Goal: Subscribe to service/newsletter

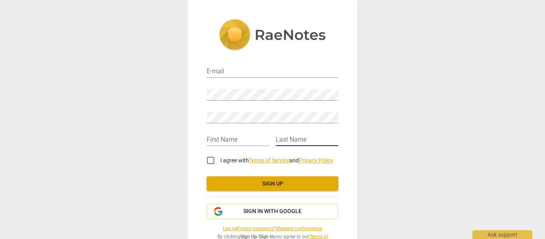
scroll to position [27, 0]
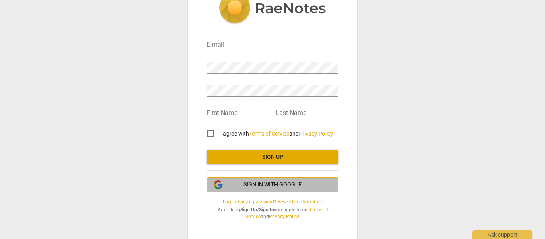
click at [315, 184] on span "Sign in with Google" at bounding box center [272, 185] width 118 height 8
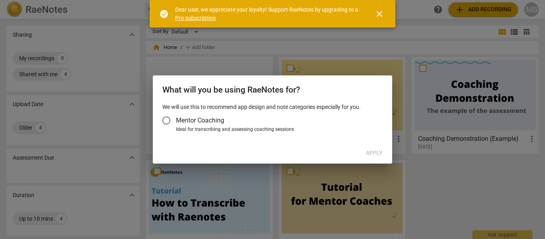
click at [173, 122] on input "Mentor Coaching" at bounding box center [166, 120] width 19 height 19
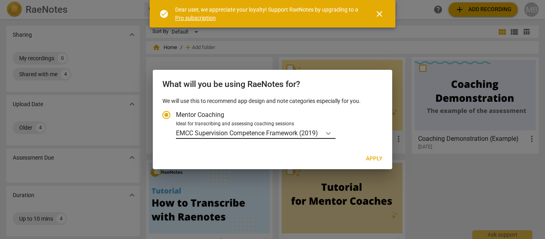
click at [331, 134] on icon "Account type" at bounding box center [328, 133] width 5 height 3
click at [0, 0] on input "Ideal for transcribing and assessing coaching sessions EMCC Supervision Compete…" at bounding box center [0, 0] width 0 height 0
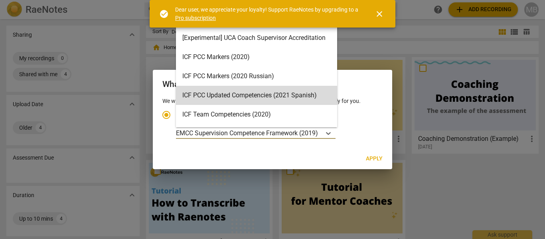
click at [416, 172] on div at bounding box center [272, 119] width 545 height 239
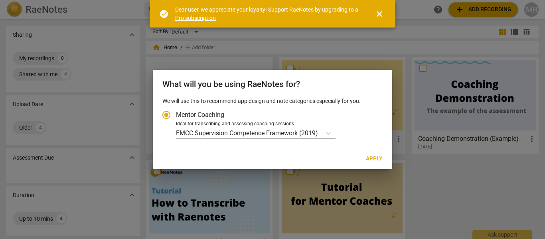
click at [341, 135] on div "EMCC Supervision Competence Framework (2019)" at bounding box center [278, 133] width 204 height 12
click at [0, 0] on input "Ideal for transcribing and assessing coaching sessions EMCC Supervision Compete…" at bounding box center [0, 0] width 0 height 0
click at [327, 132] on icon "Account type" at bounding box center [328, 133] width 8 height 8
click at [0, 0] on input "Ideal for transcribing and assessing coaching sessions EMCC Supervision Compete…" at bounding box center [0, 0] width 0 height 0
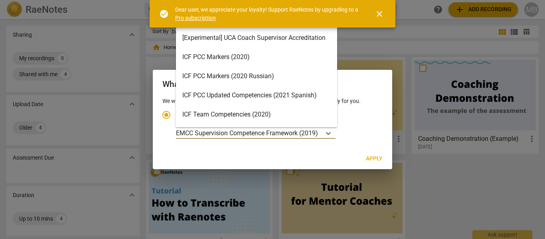
click at [253, 39] on div "[Experimental] UCA Coach Supervisor Accreditation" at bounding box center [256, 37] width 161 height 19
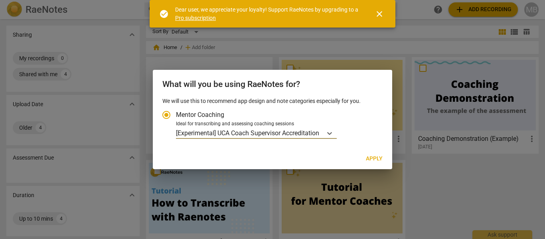
click at [310, 136] on p "[Experimental] UCA Coach Supervisor Accreditation" at bounding box center [247, 132] width 143 height 9
click at [0, 0] on input "Ideal for transcribing and assessing coaching sessions option [Experimental] UC…" at bounding box center [0, 0] width 0 height 0
click at [380, 160] on span "Apply" at bounding box center [374, 159] width 17 height 8
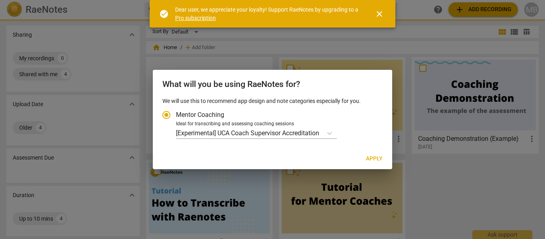
radio input "false"
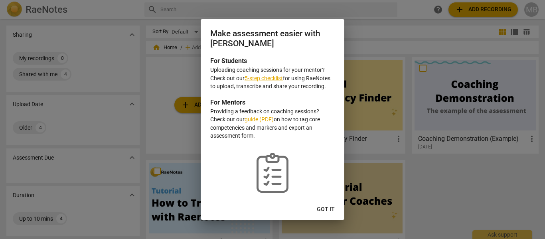
click at [262, 77] on link "5-step checklist" at bounding box center [263, 78] width 38 height 6
click at [330, 215] on button "Got it" at bounding box center [325, 209] width 31 height 14
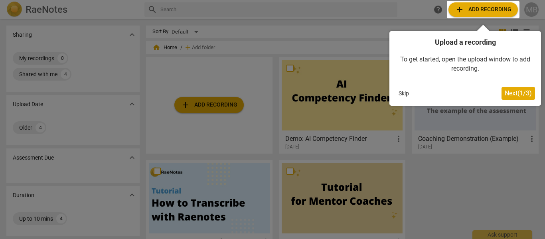
click at [514, 97] on button "Next ( 1 / 3 )" at bounding box center [517, 93] width 33 height 13
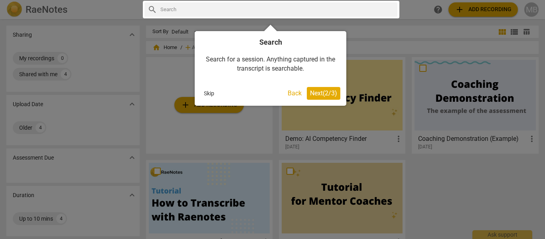
click at [320, 96] on span "Next ( 2 / 3 )" at bounding box center [323, 93] width 27 height 8
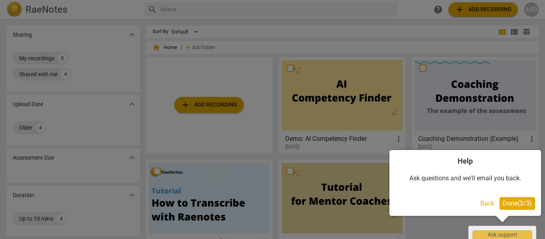
click at [516, 204] on span "Done ( 3 / 3 )" at bounding box center [516, 203] width 29 height 8
